Goal: Task Accomplishment & Management: Manage account settings

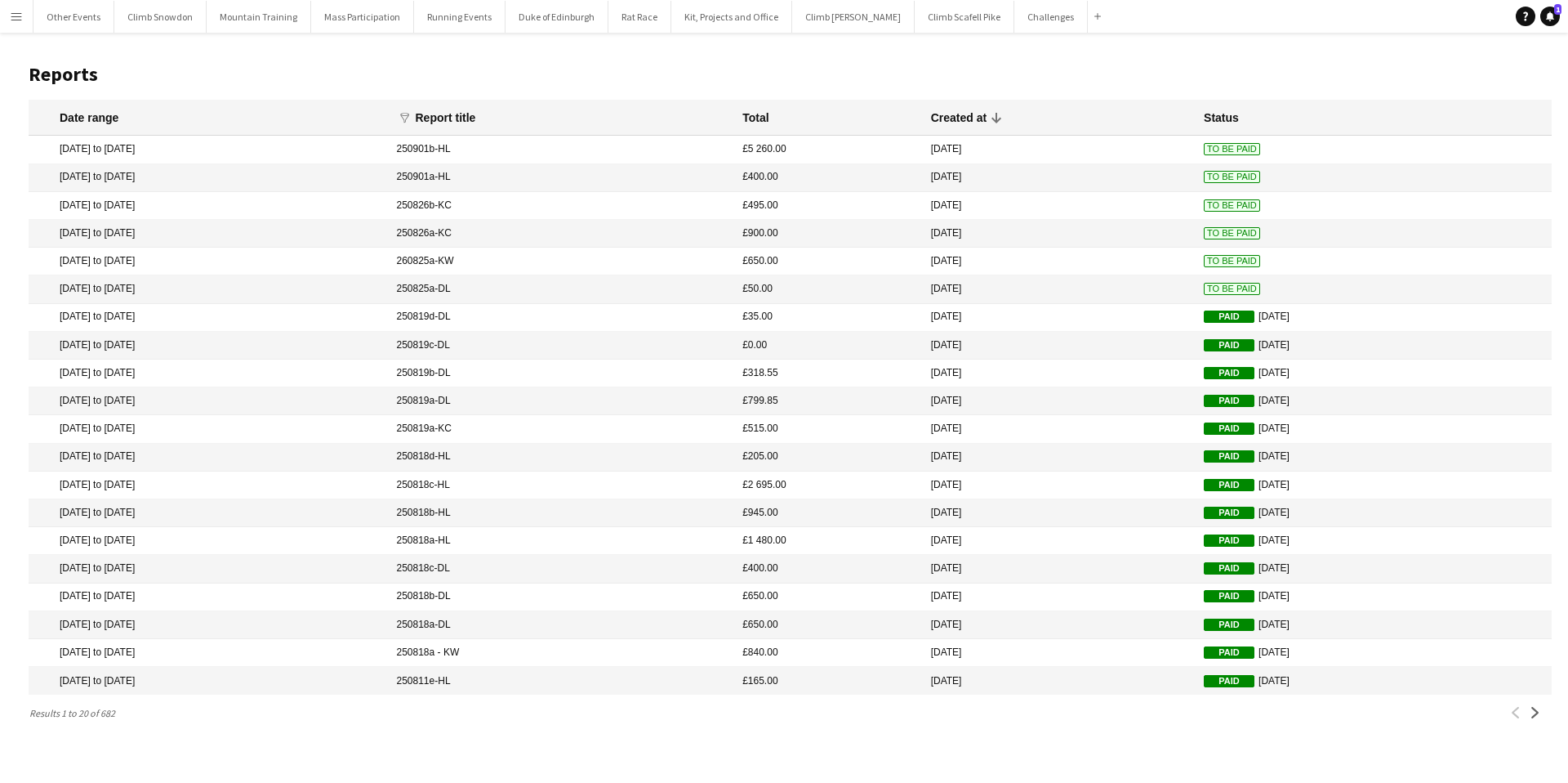
click at [17, 19] on app-icon "Menu" at bounding box center [16, 16] width 13 height 13
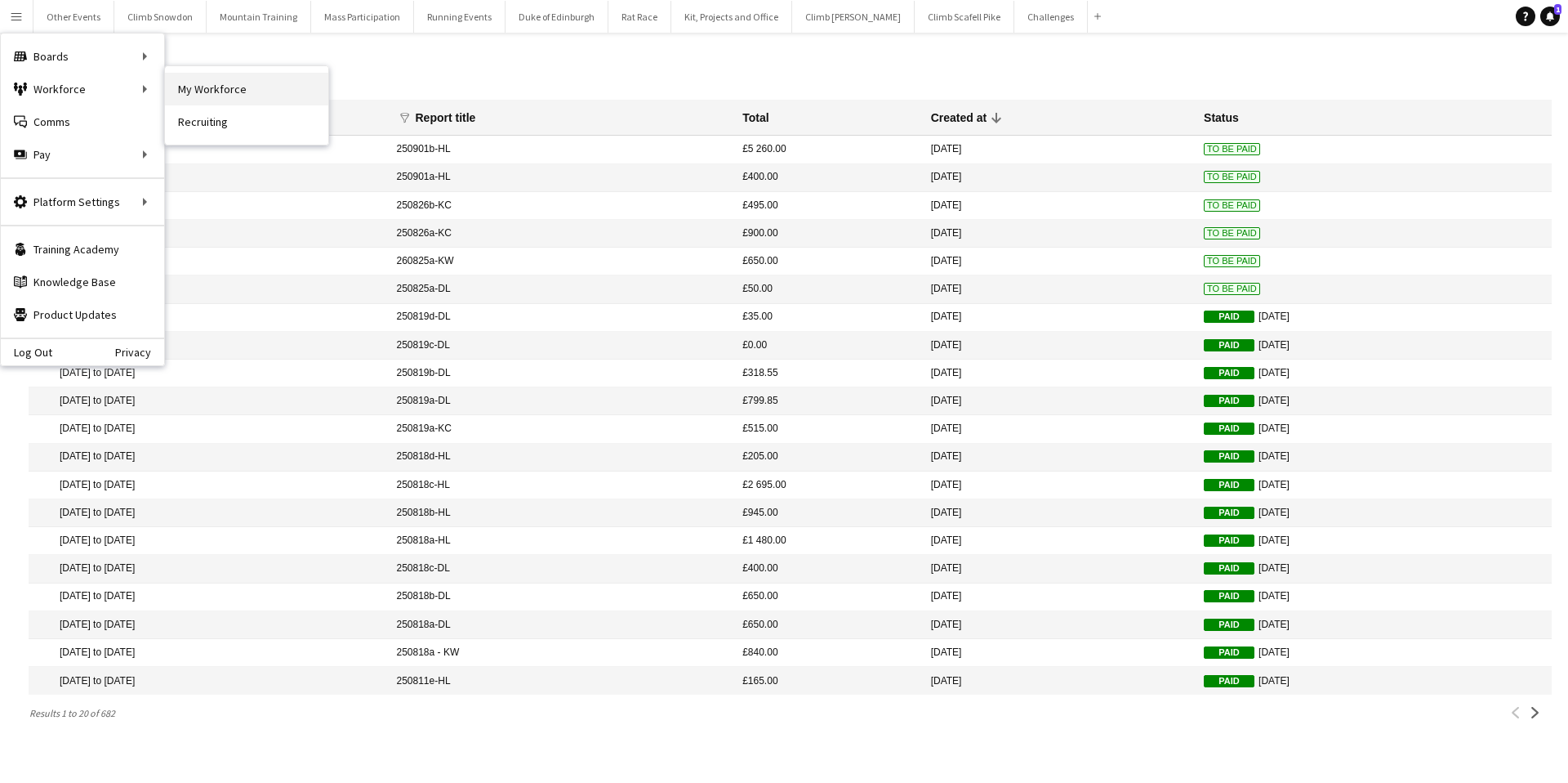
click at [254, 90] on link "My Workforce" at bounding box center [246, 88] width 163 height 32
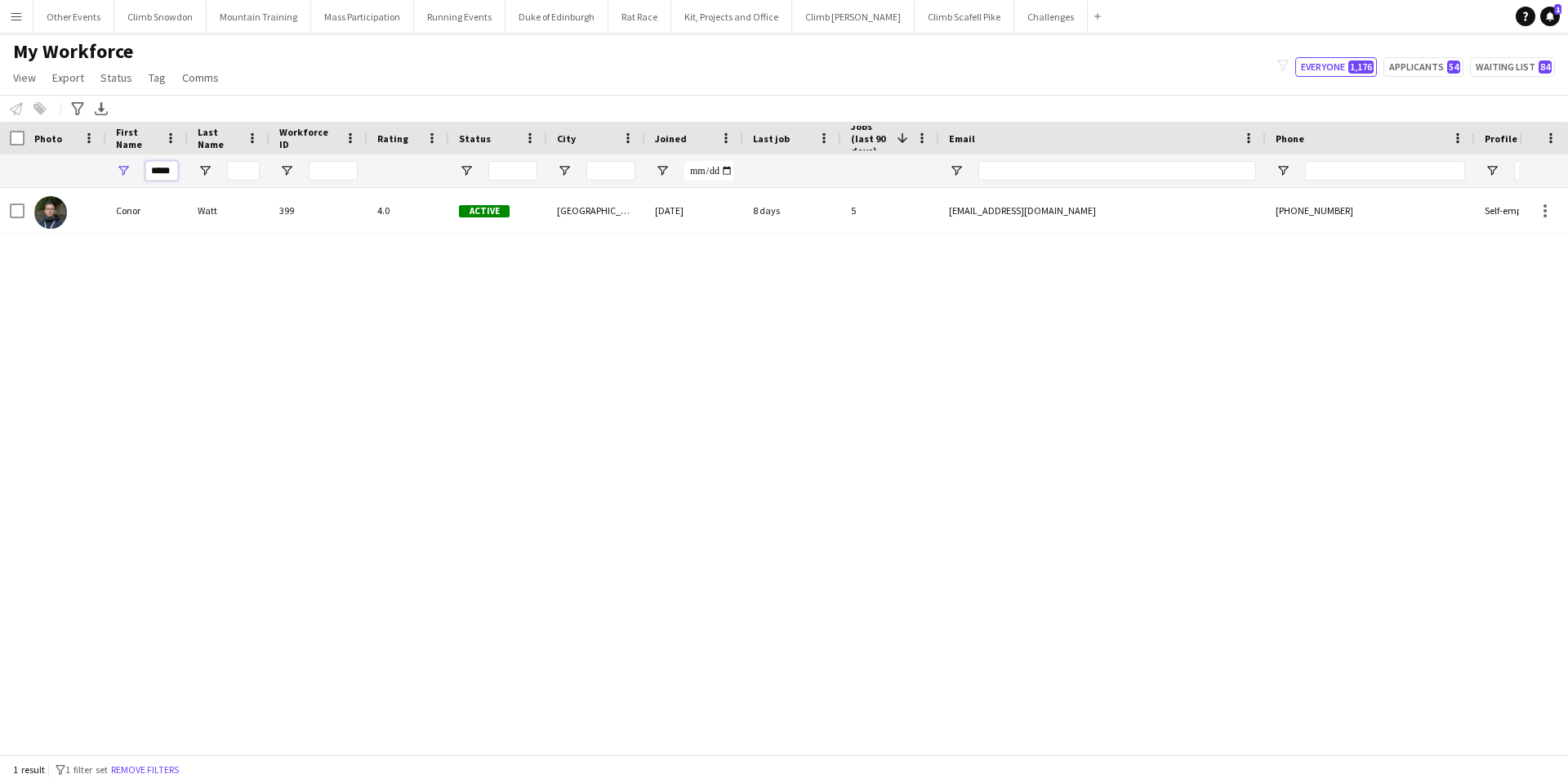
drag, startPoint x: 146, startPoint y: 171, endPoint x: 188, endPoint y: 172, distance: 42.0
click at [188, 172] on div "*****" at bounding box center [873, 170] width 1747 height 32
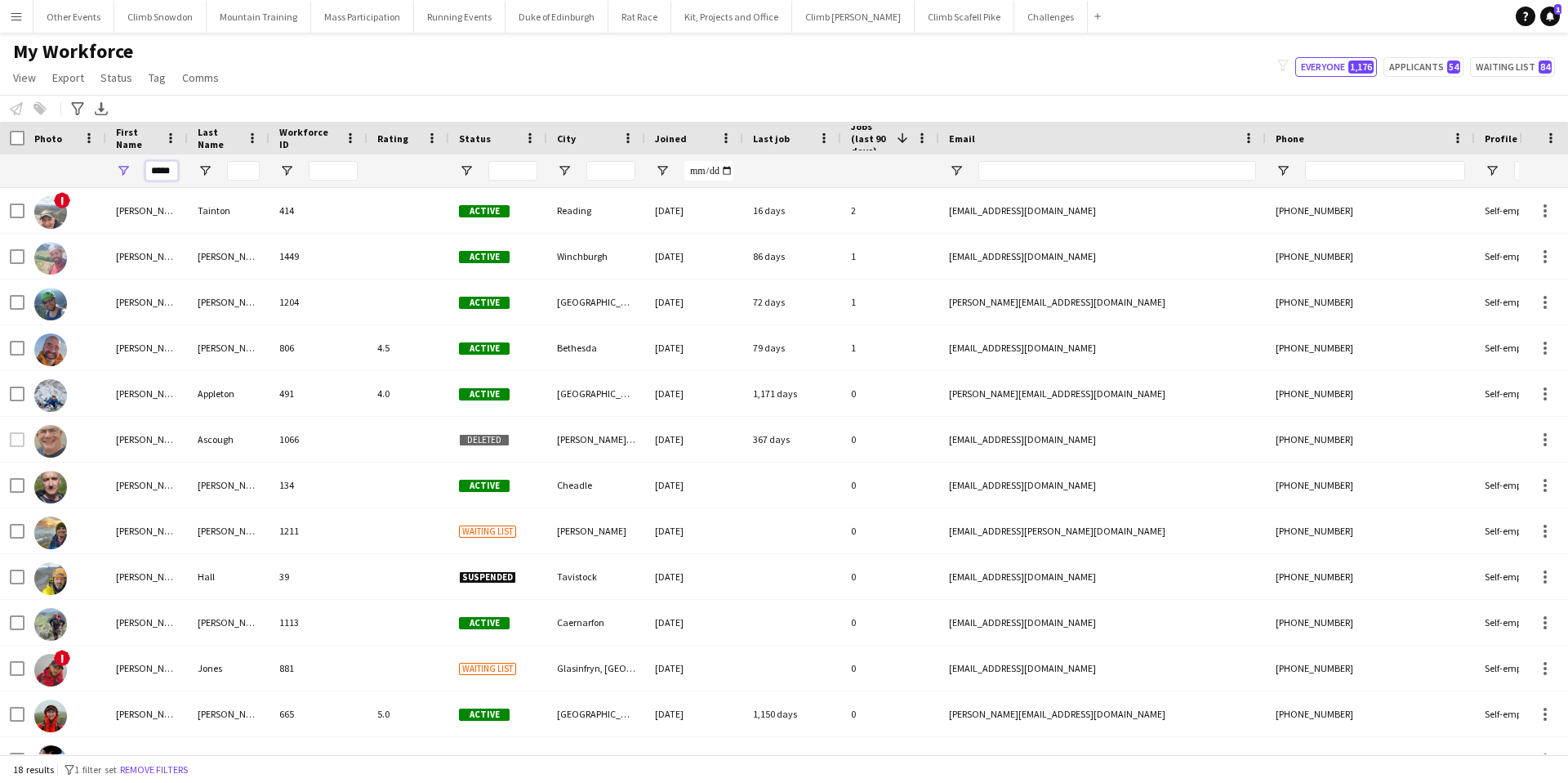
type input "*****"
drag, startPoint x: 147, startPoint y: 171, endPoint x: 188, endPoint y: 174, distance: 41.1
click at [188, 174] on div "*****" at bounding box center [873, 170] width 1747 height 32
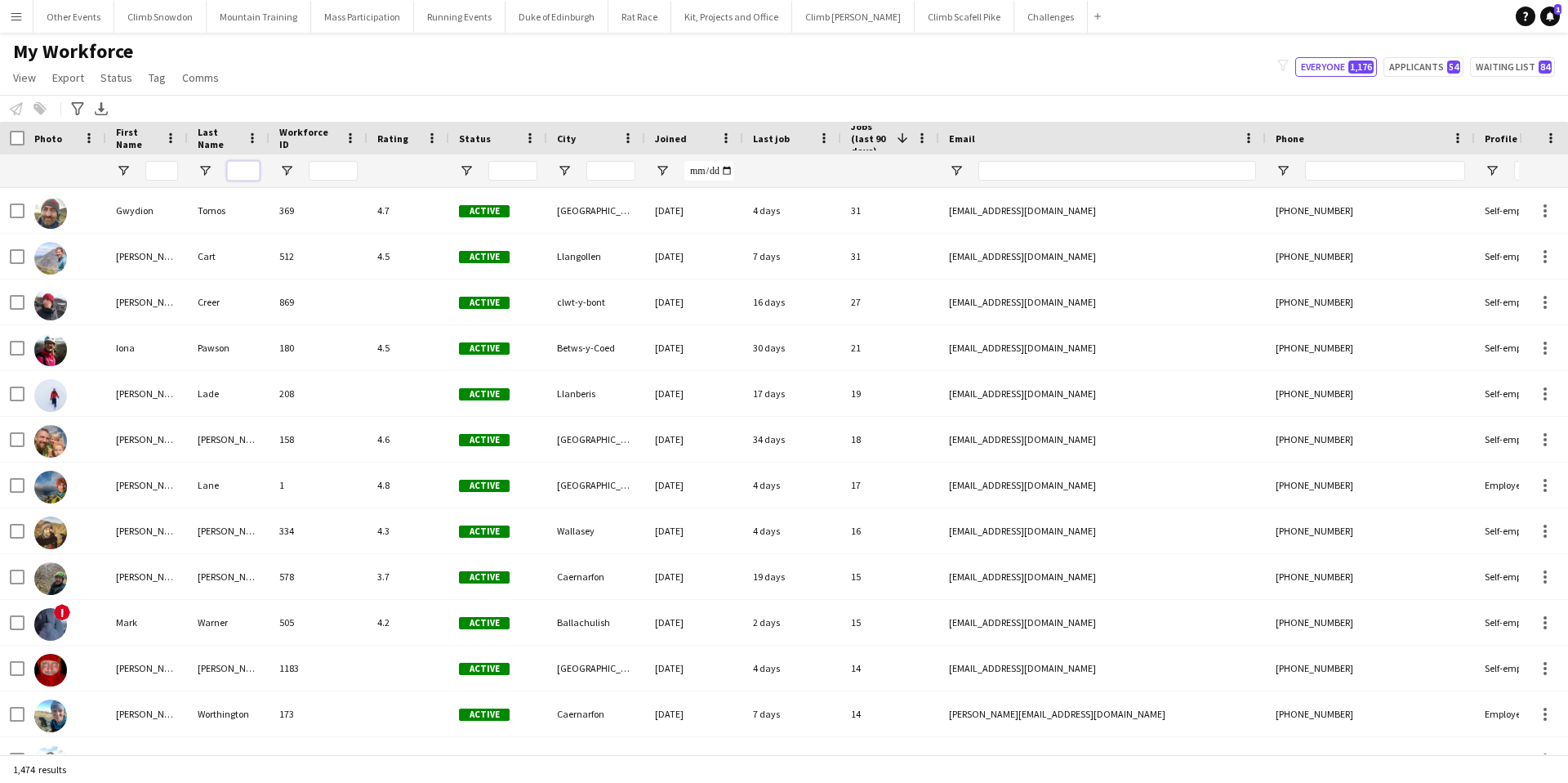
click at [248, 169] on input "Last Name Filter Input" at bounding box center [243, 171] width 32 height 20
type input "******"
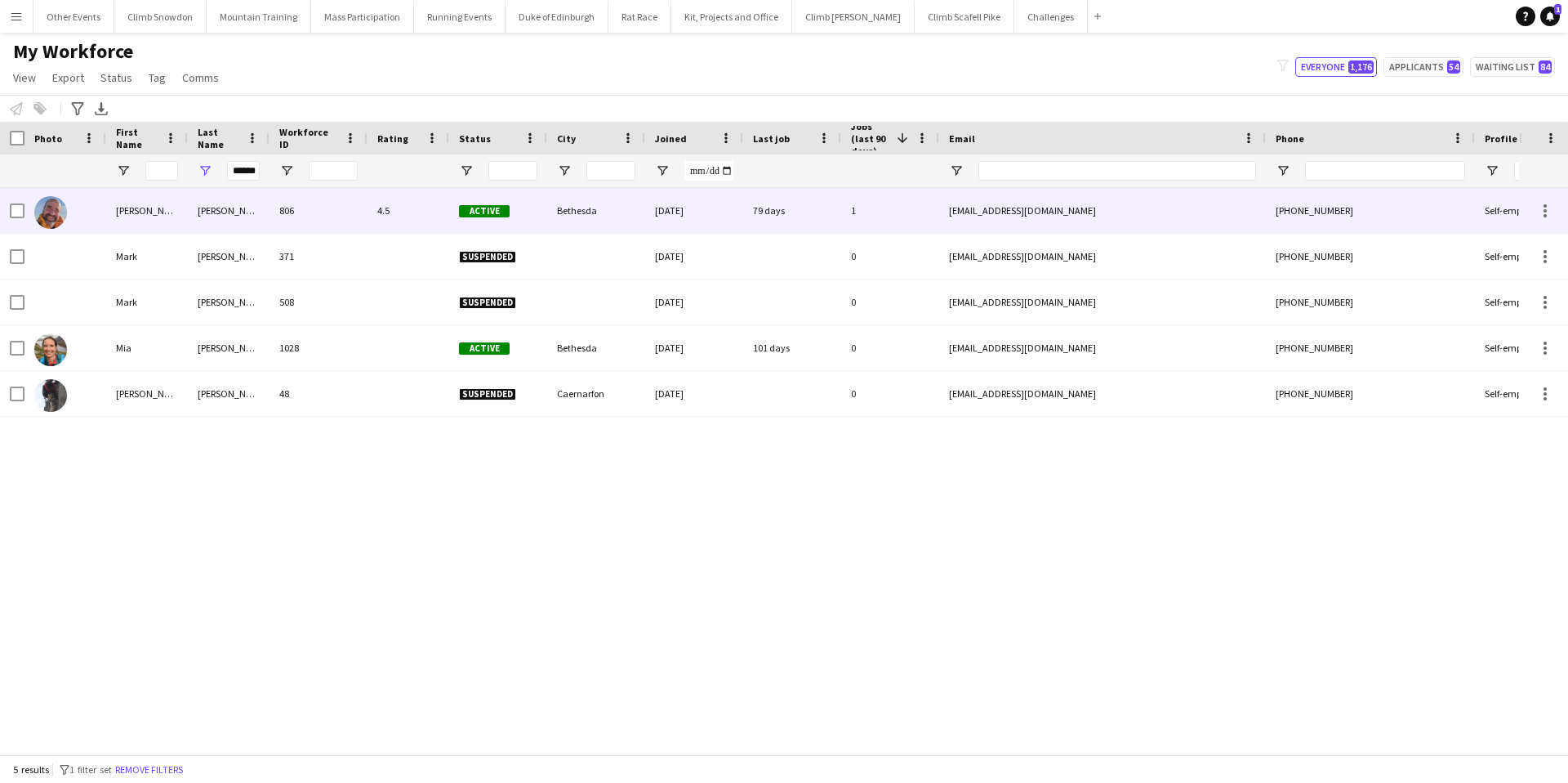
scroll to position [0, 0]
click at [131, 208] on div "[PERSON_NAME]" at bounding box center [147, 211] width 82 height 45
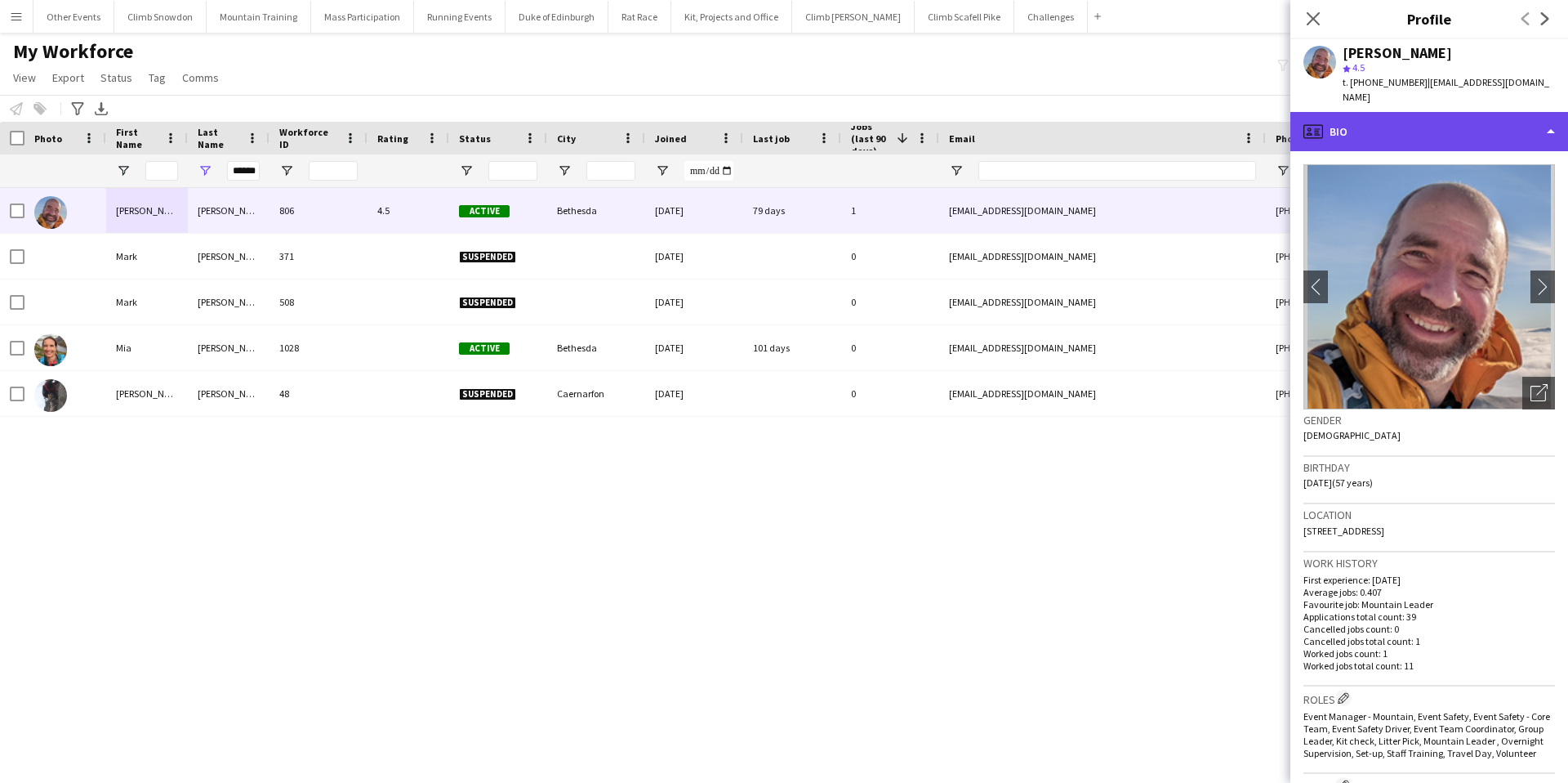
click at [1375, 113] on div "profile Bio" at bounding box center [1428, 132] width 278 height 39
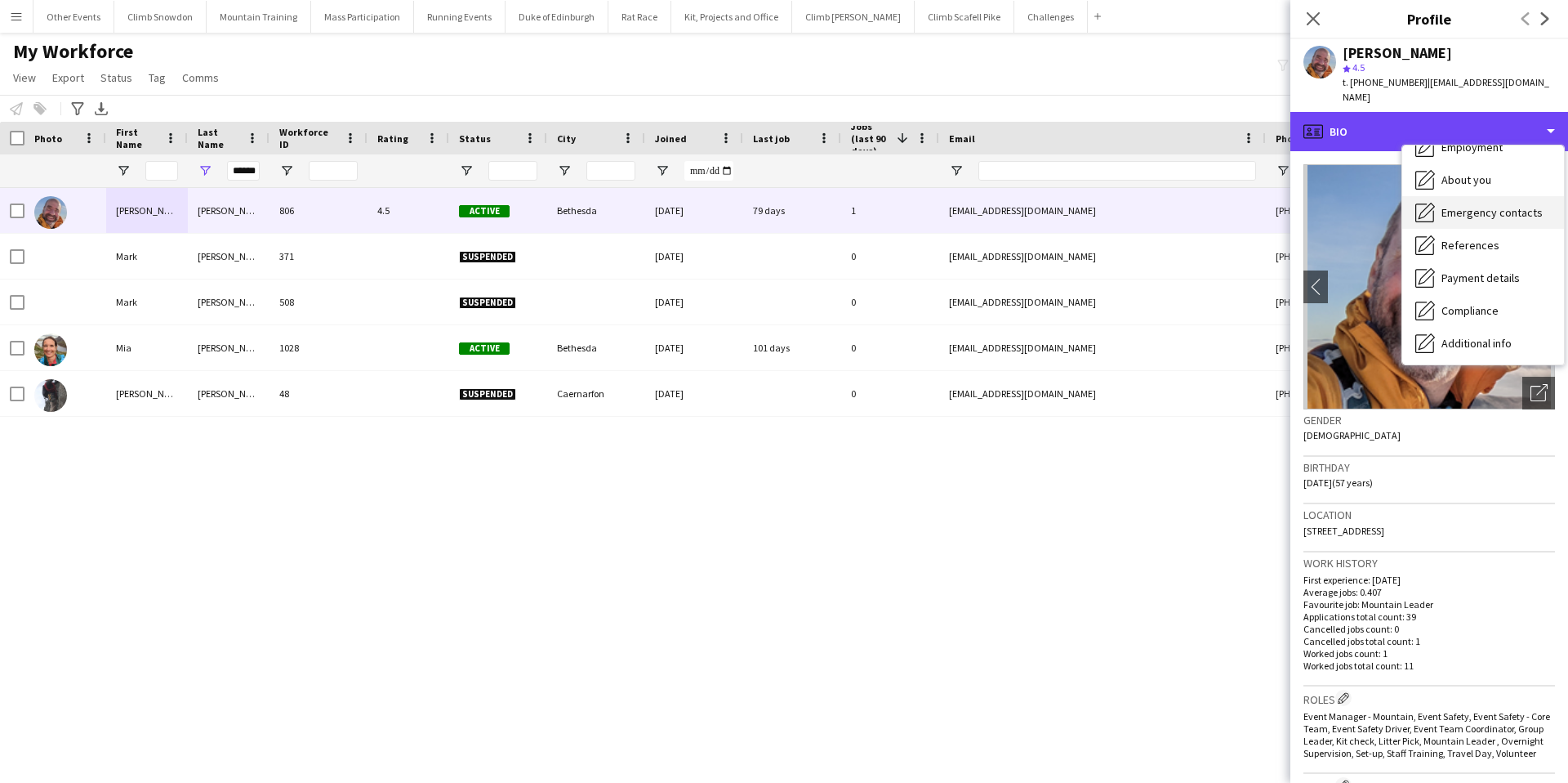
scroll to position [186, 0]
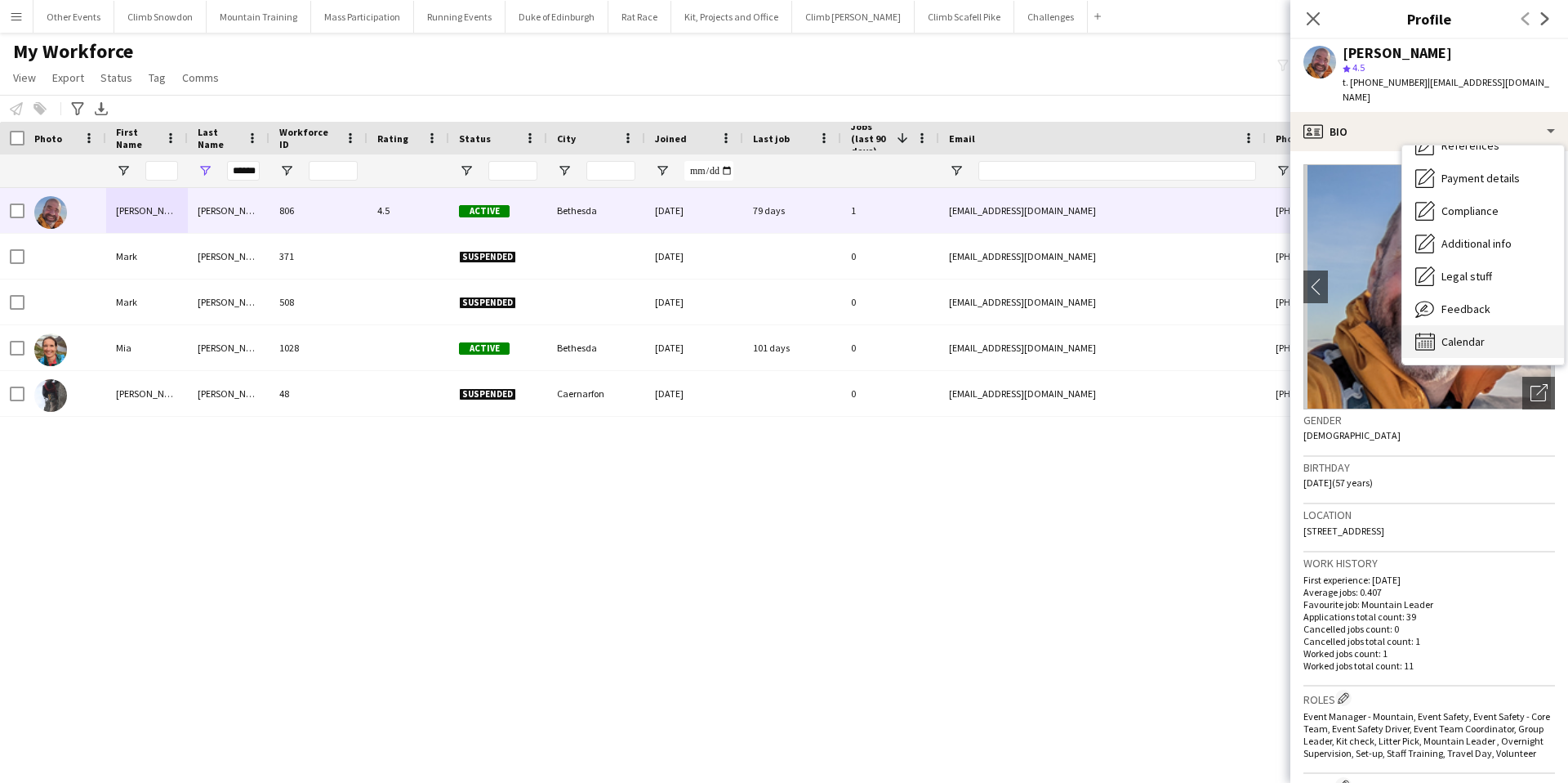
click at [1460, 334] on span "Calendar" at bounding box center [1463, 341] width 43 height 15
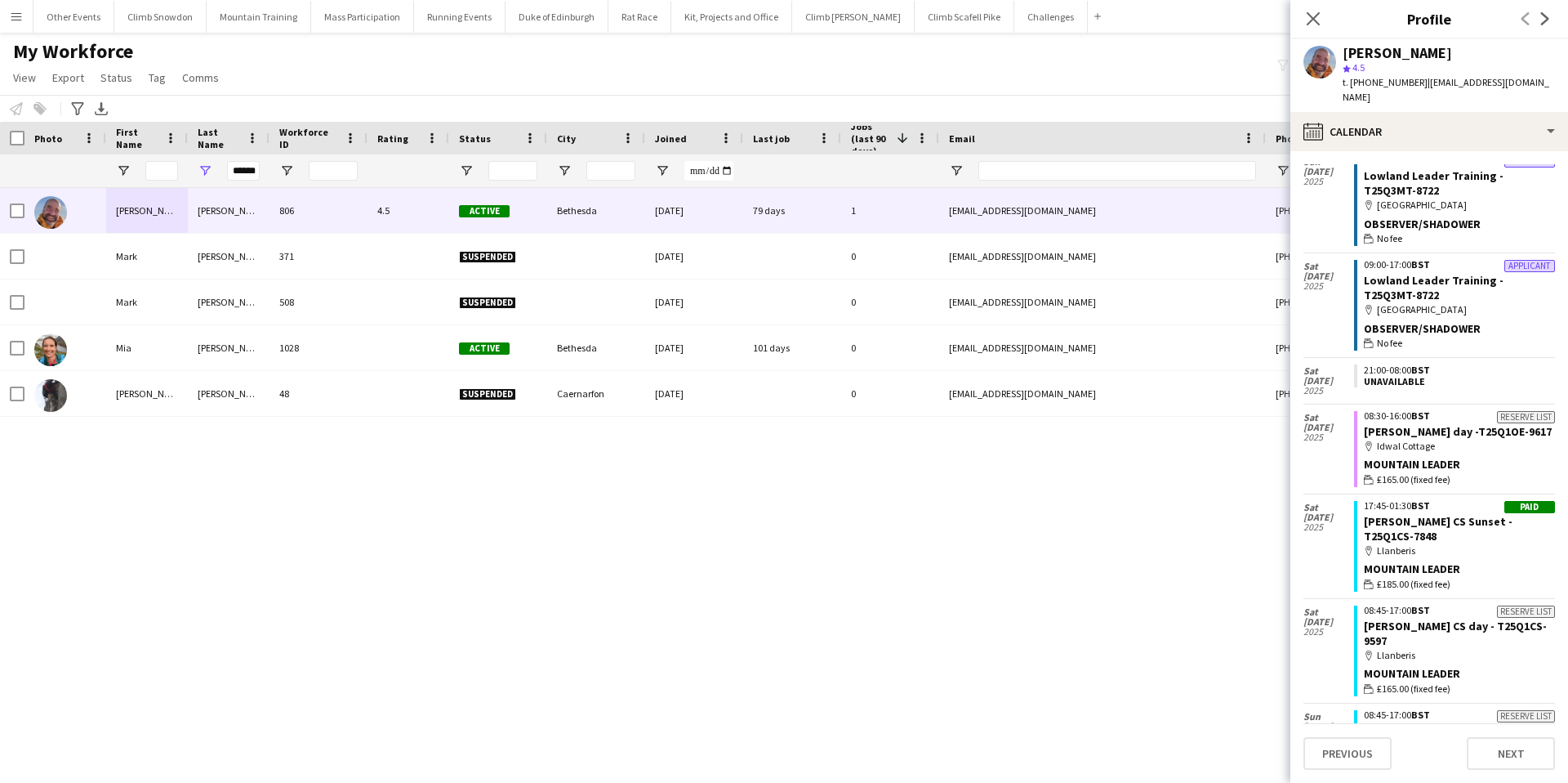
scroll to position [769, 0]
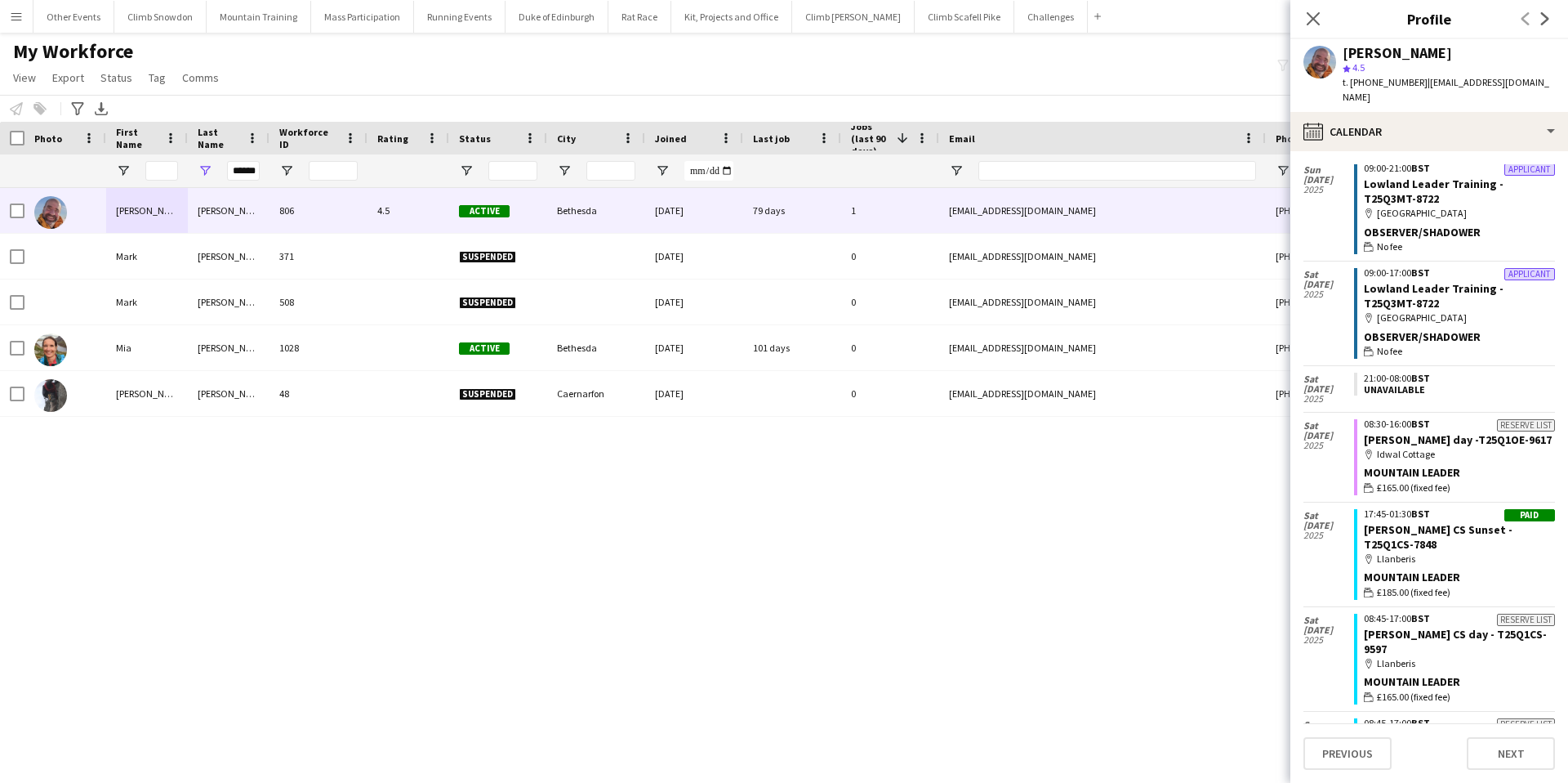
click at [1473, 552] on div "map-marker Llanberis" at bounding box center [1460, 558] width 191 height 15
click at [1394, 522] on link "[PERSON_NAME] CS Sunset - T25Q1CS-7848" at bounding box center [1438, 537] width 148 height 29
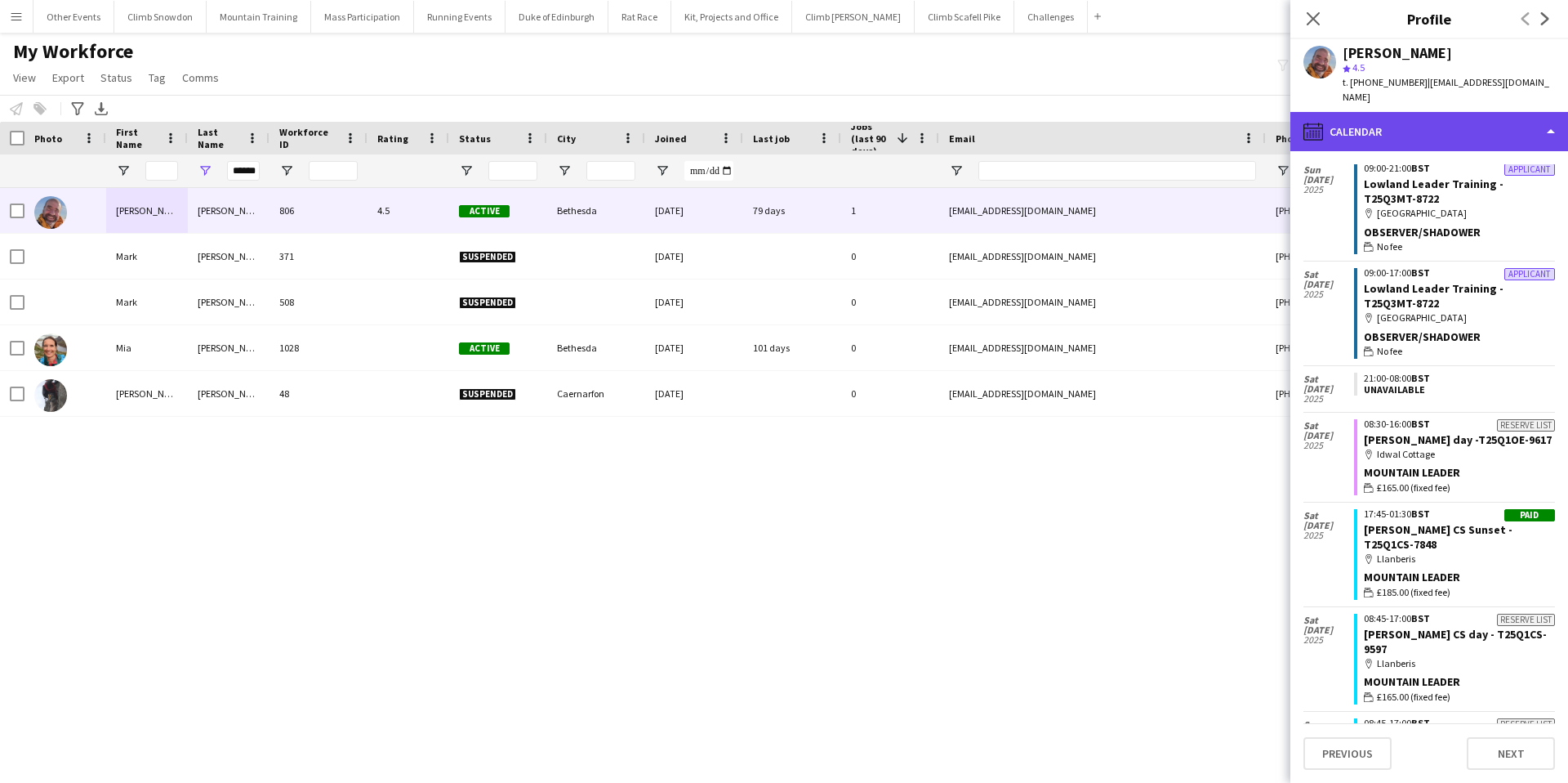
click at [1392, 114] on div "calendar-full Calendar" at bounding box center [1428, 132] width 278 height 39
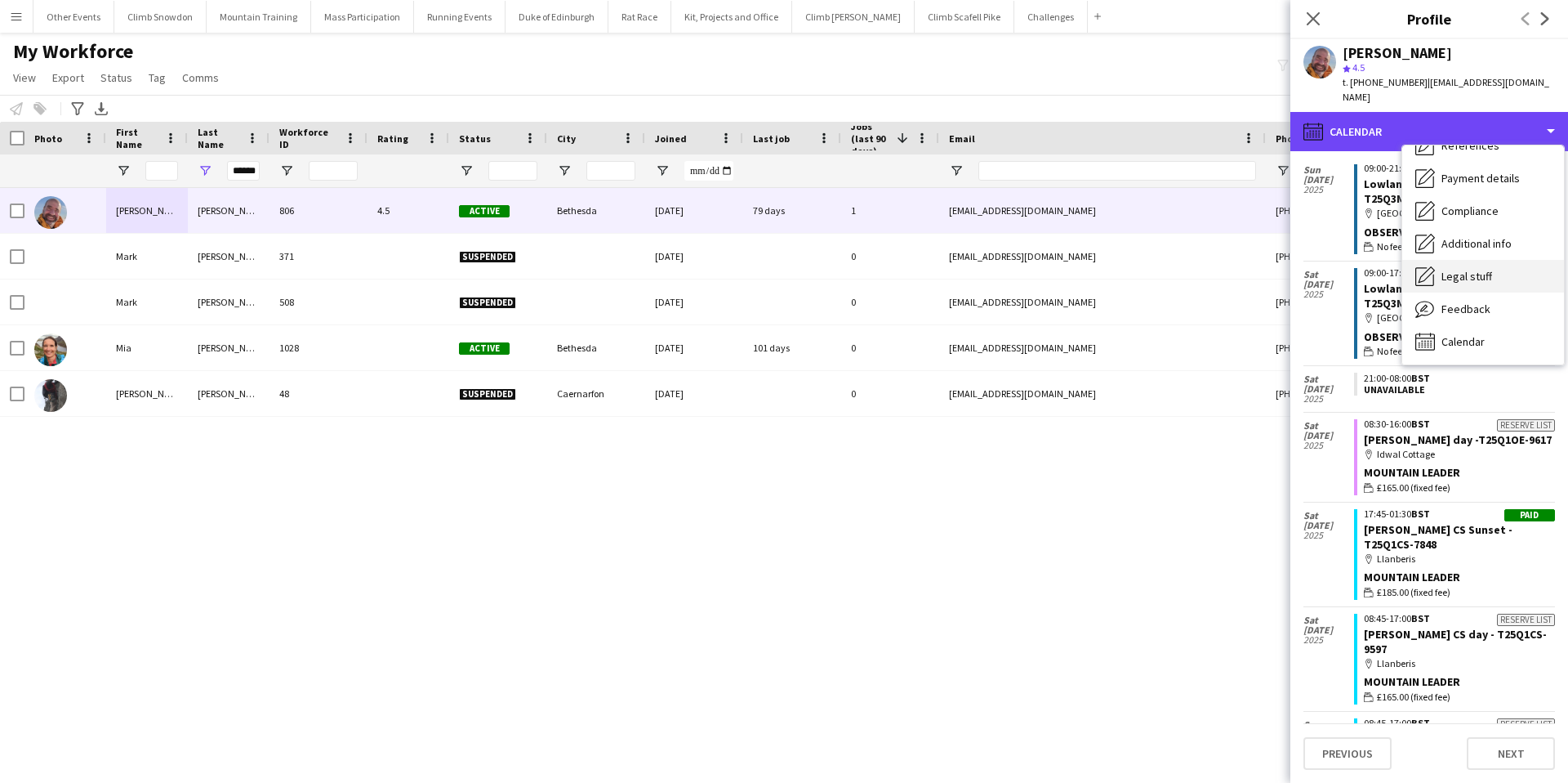
scroll to position [0, 0]
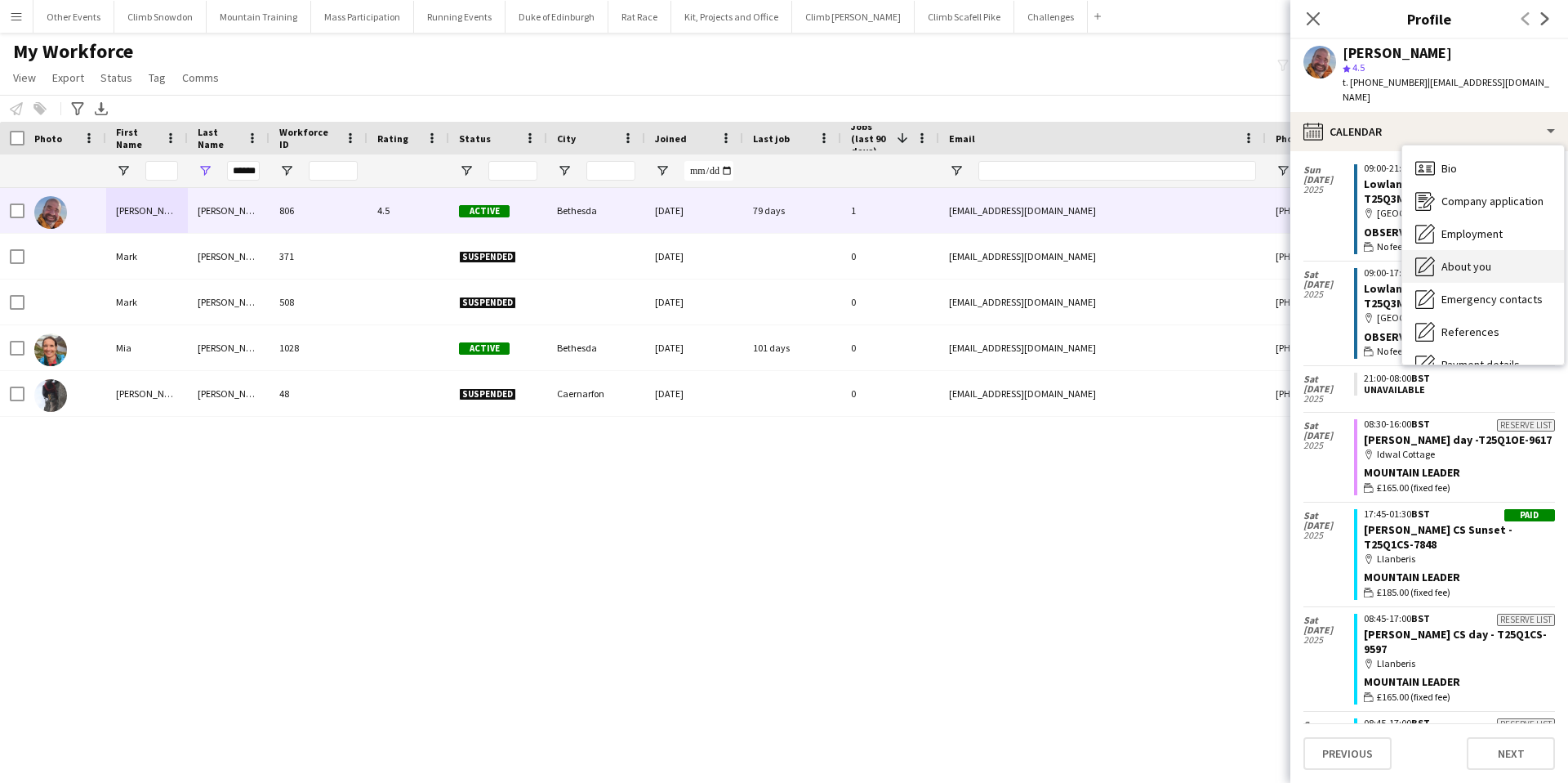
click at [1456, 259] on span "About you" at bounding box center [1466, 266] width 50 height 15
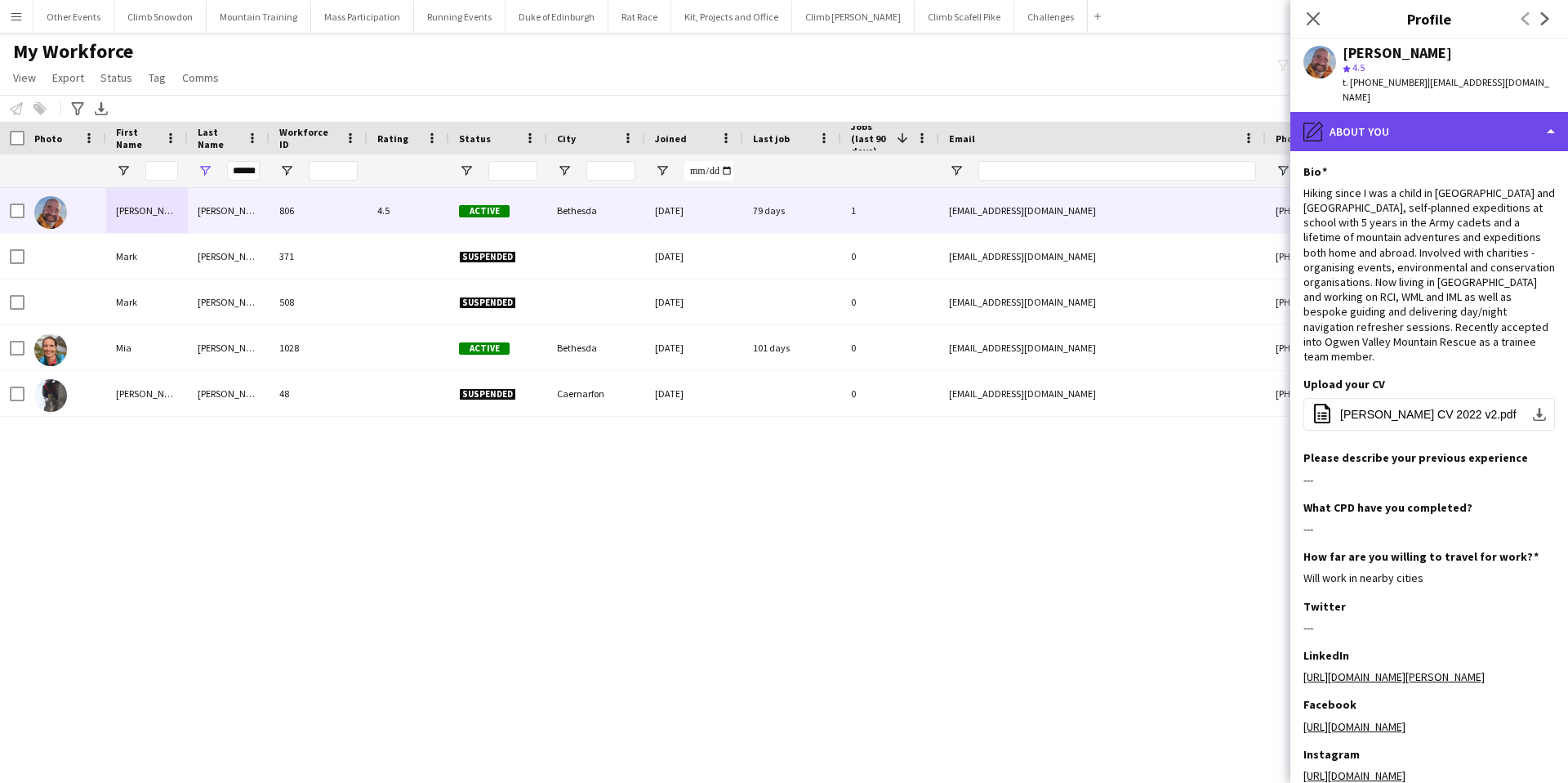
click at [1475, 115] on div "pencil4 About you" at bounding box center [1428, 132] width 278 height 39
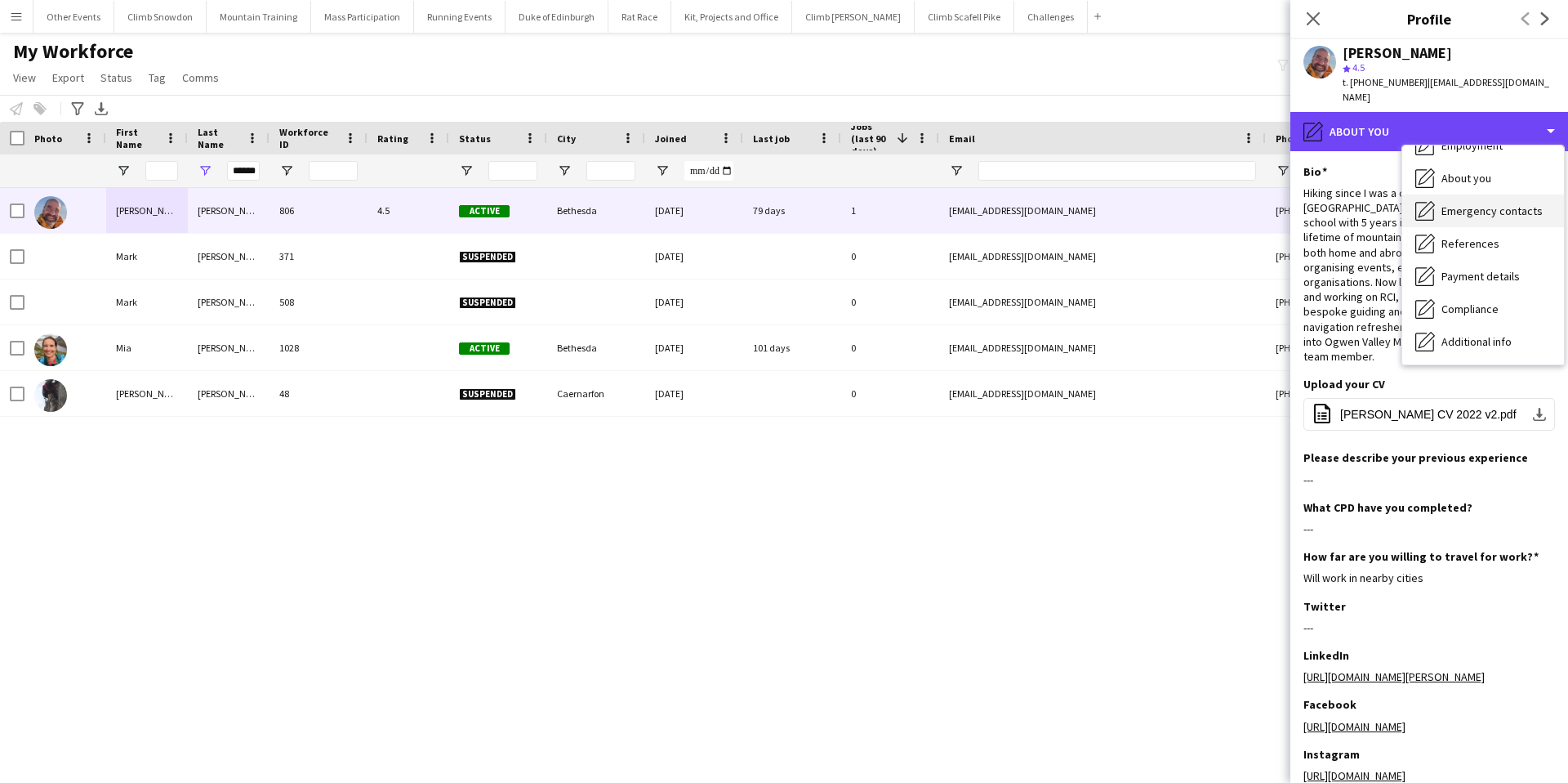
scroll to position [95, 0]
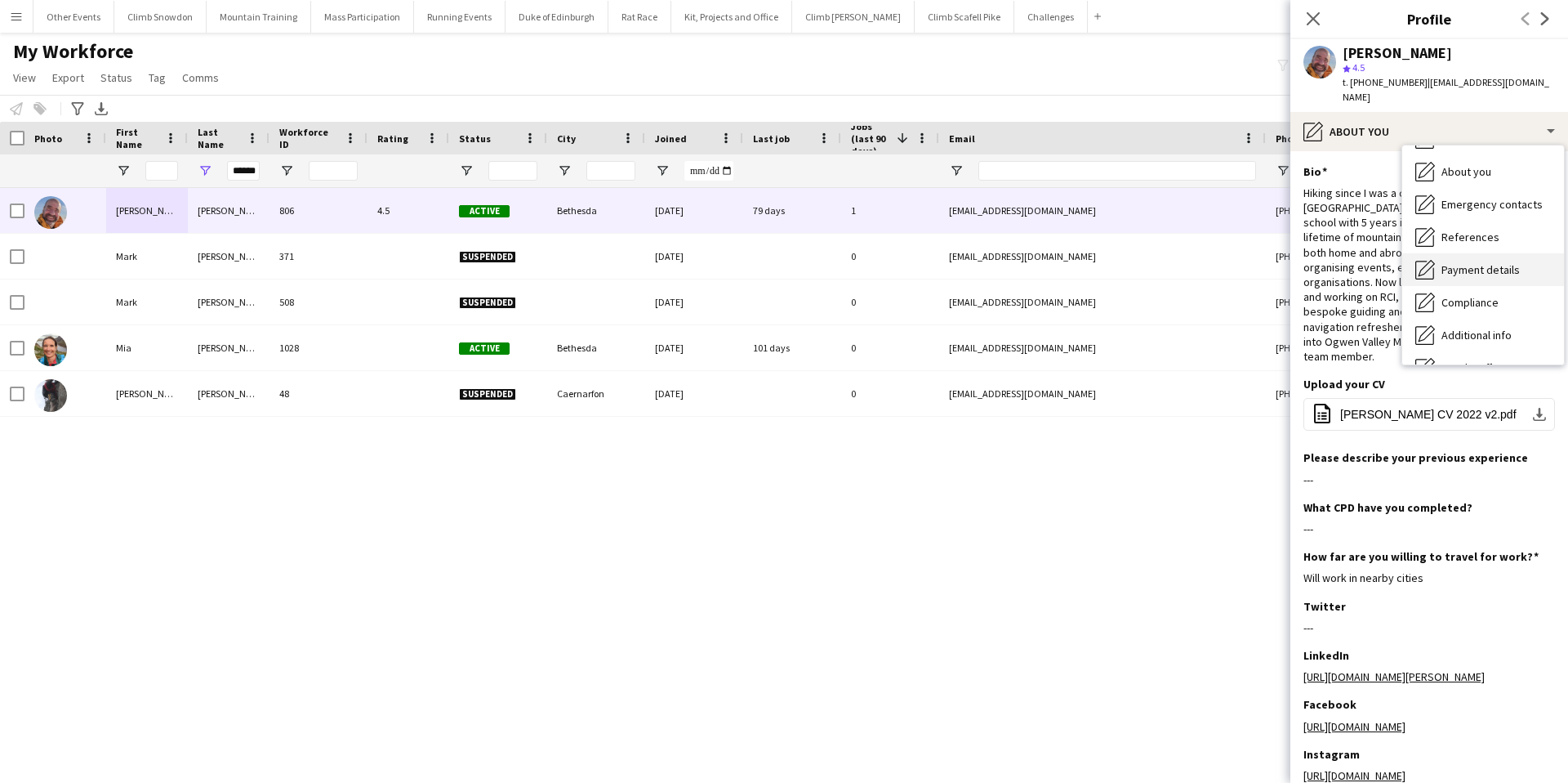
click at [1470, 263] on span "Payment details" at bounding box center [1480, 269] width 78 height 15
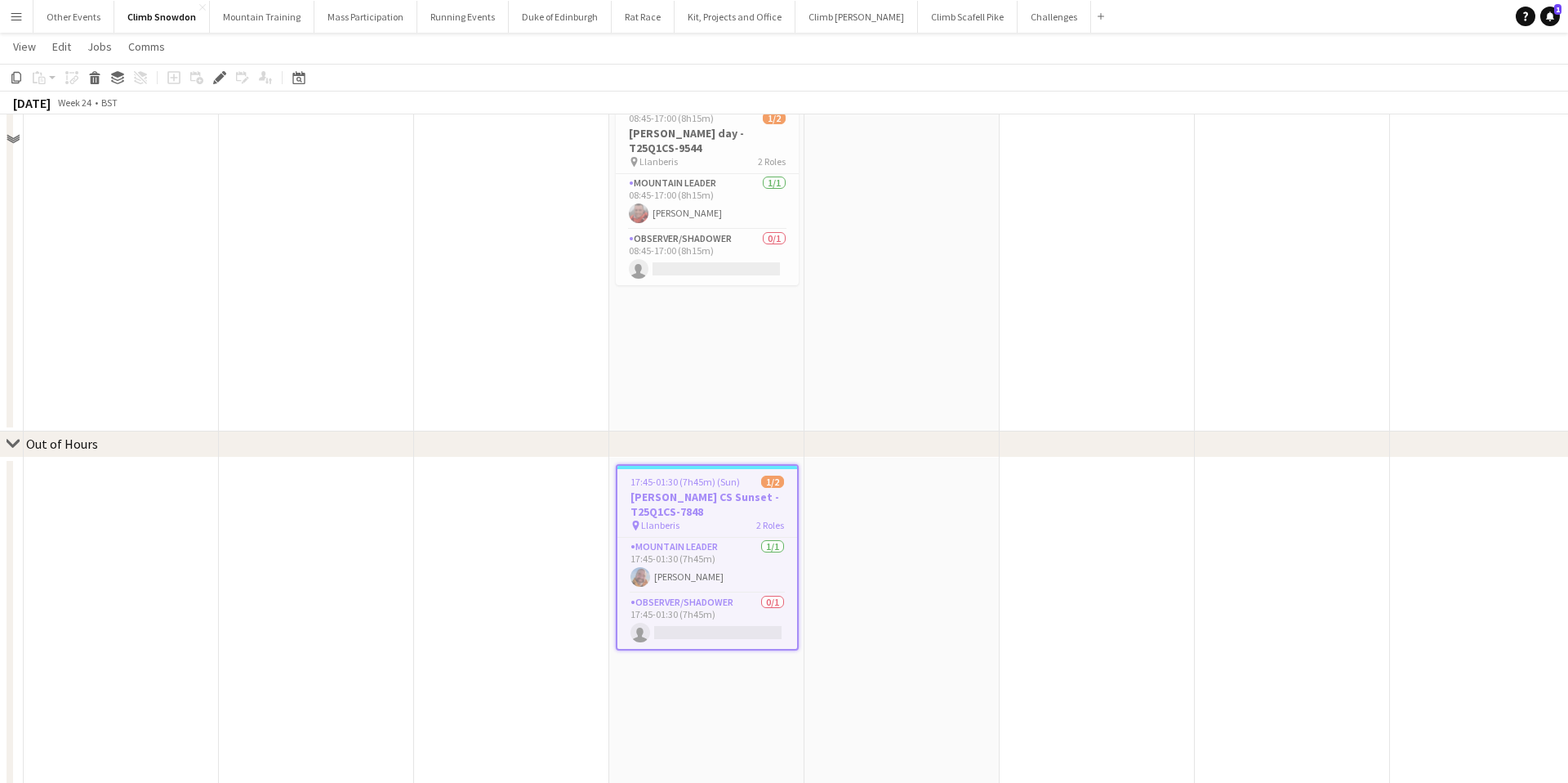
scroll to position [777, 0]
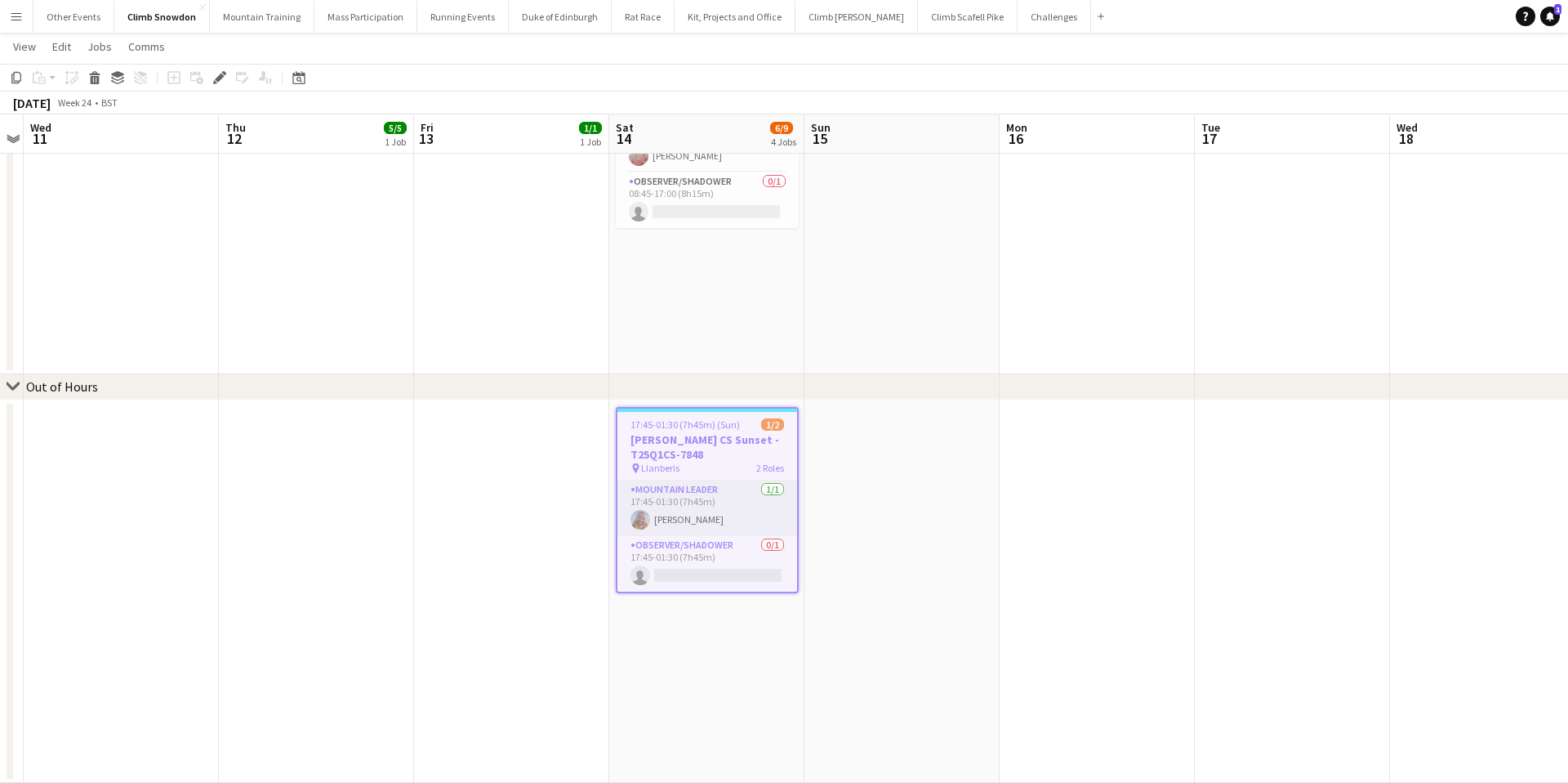
click at [719, 510] on app-card-role "Mountain Leader 1/1 17:45-01:30 (7h45m) David Walker" at bounding box center [707, 508] width 180 height 56
